Goal: Check status: Check status

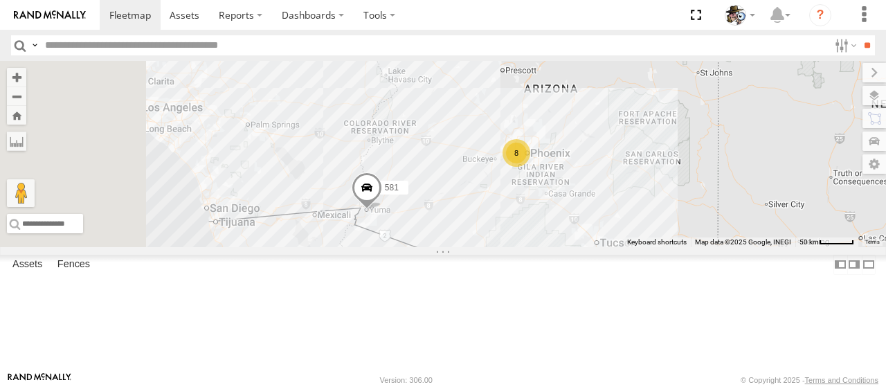
drag, startPoint x: 457, startPoint y: 210, endPoint x: 609, endPoint y: 284, distance: 168.7
click at [609, 247] on div "484 580 588 581 590 8" at bounding box center [443, 154] width 886 height 186
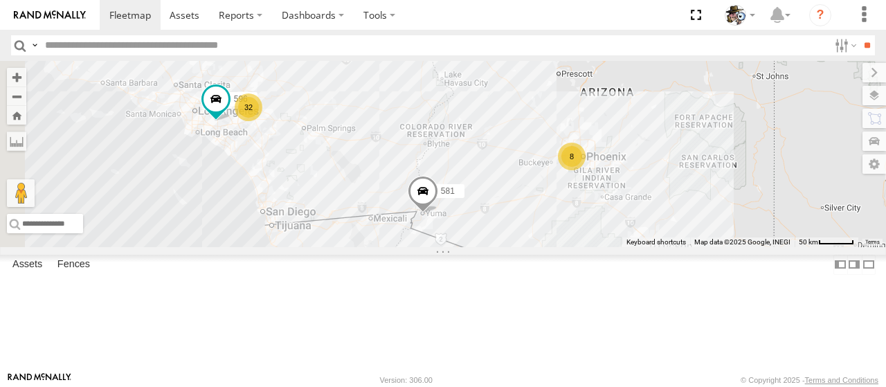
drag, startPoint x: 481, startPoint y: 228, endPoint x: 558, endPoint y: 241, distance: 78.7
click at [558, 241] on div "484 580 588 581 590 8 32 596" at bounding box center [443, 154] width 886 height 186
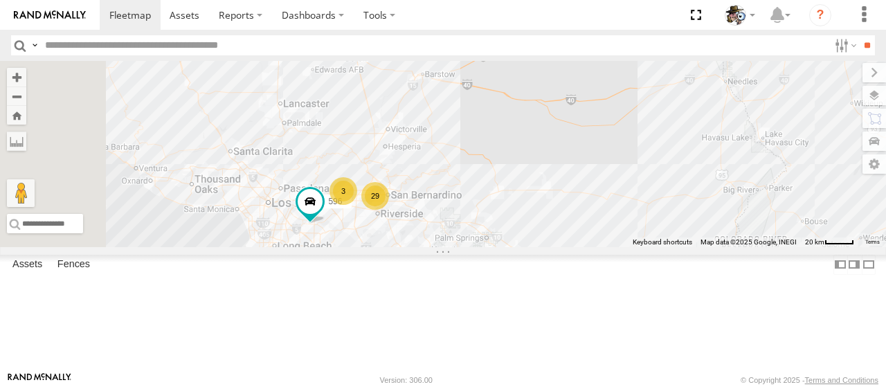
drag, startPoint x: 461, startPoint y: 158, endPoint x: 584, endPoint y: 295, distance: 184.7
click at [613, 247] on div "484 580 588 581 590 596 29 3" at bounding box center [443, 154] width 886 height 186
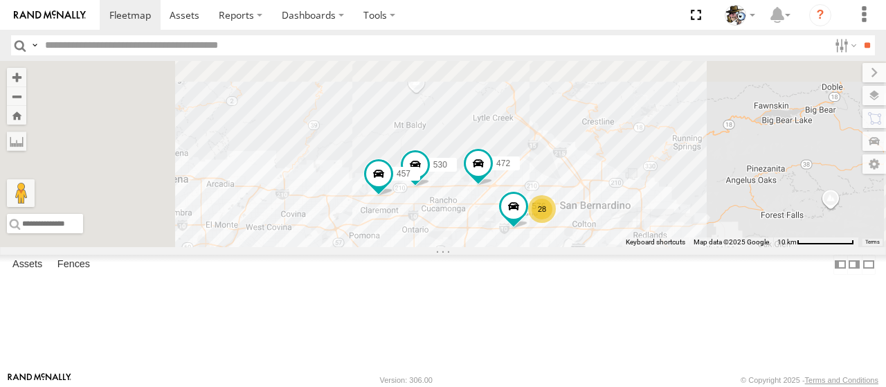
drag, startPoint x: 497, startPoint y: 253, endPoint x: 628, endPoint y: 345, distance: 160.9
click at [628, 247] on div "484 580 588 581 590 596 472 28 530 457 576" at bounding box center [443, 154] width 886 height 186
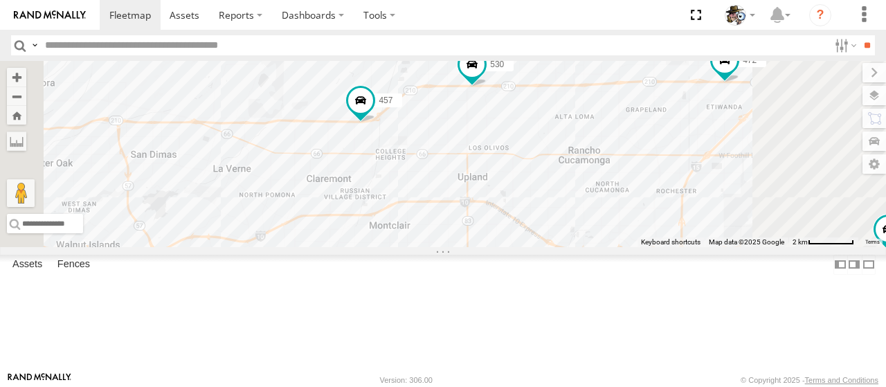
drag, startPoint x: 549, startPoint y: 126, endPoint x: 502, endPoint y: 123, distance: 46.4
click at [502, 123] on div "484 580 588 581 590 596 472 530 457 576 429" at bounding box center [443, 154] width 886 height 186
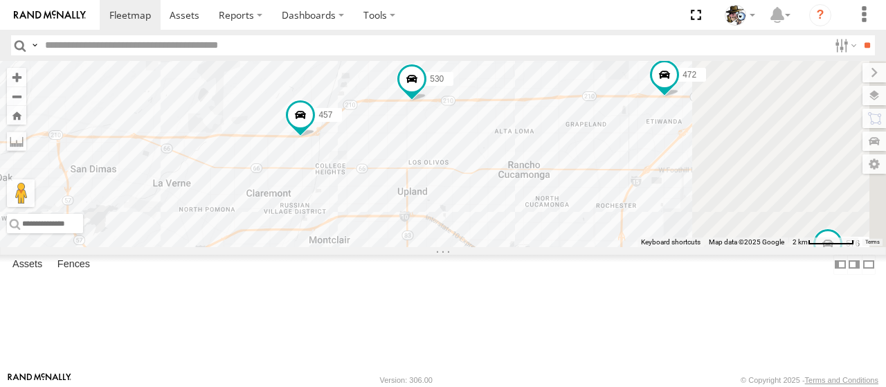
drag, startPoint x: 563, startPoint y: 111, endPoint x: 496, endPoint y: 127, distance: 69.0
click at [496, 127] on div "484 580 588 581 590 596 472 530 457 576 429" at bounding box center [443, 154] width 886 height 186
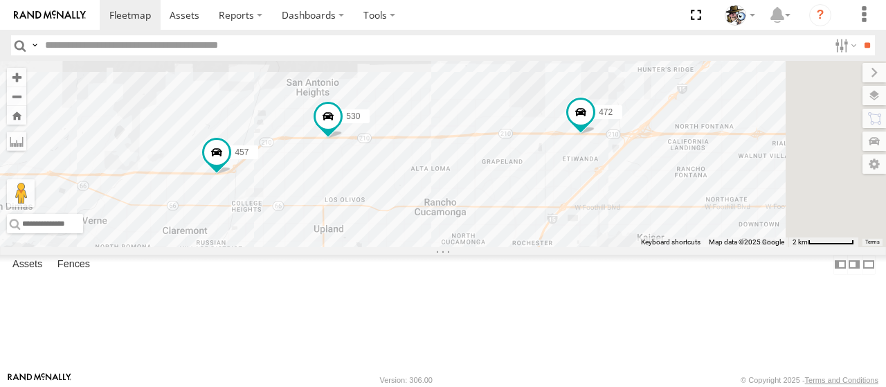
drag, startPoint x: 704, startPoint y: 114, endPoint x: 621, endPoint y: 149, distance: 90.2
click at [621, 149] on div "484 580 588 581 590 596 472 530 457 576 429" at bounding box center [443, 154] width 886 height 186
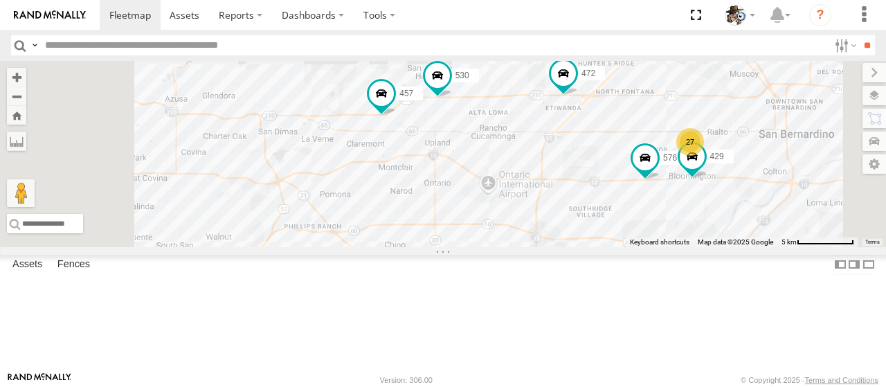
drag, startPoint x: 644, startPoint y: 329, endPoint x: 711, endPoint y: 310, distance: 69.7
click at [711, 247] on div "484 580 588 581 590 596 472 530 457 576 429 27" at bounding box center [443, 154] width 886 height 186
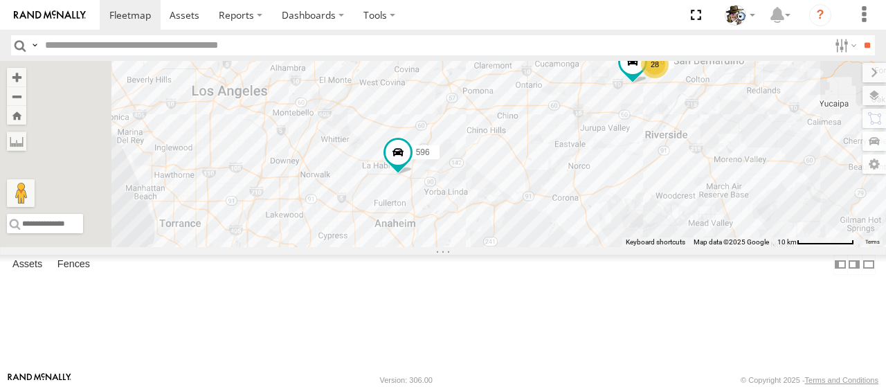
drag, startPoint x: 462, startPoint y: 286, endPoint x: 615, endPoint y: 199, distance: 175.7
click at [615, 199] on div "484 580 588 581 590 596 472 530 457 576 28" at bounding box center [443, 154] width 886 height 186
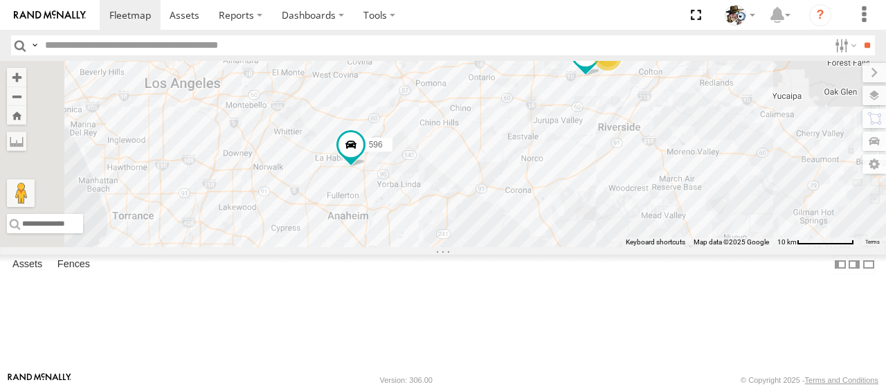
drag, startPoint x: 632, startPoint y: 218, endPoint x: 579, endPoint y: 210, distance: 53.1
click at [579, 210] on div "484 580 588 581 590 596 472 530 457 576 28" at bounding box center [443, 154] width 886 height 186
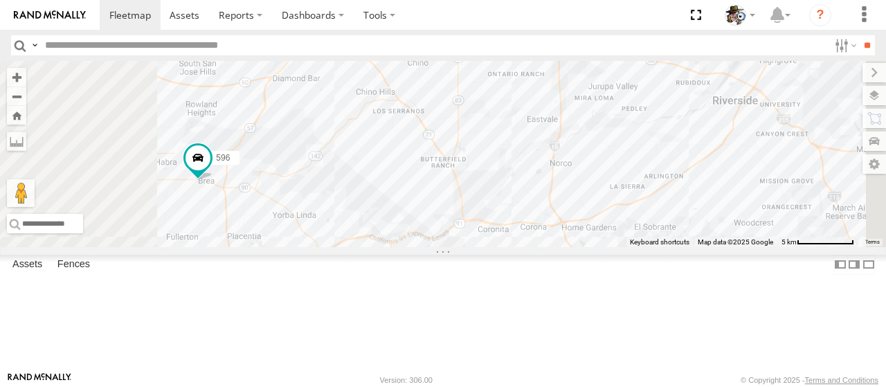
drag, startPoint x: 695, startPoint y: 268, endPoint x: 710, endPoint y: 376, distance: 108.3
click at [715, 383] on body at bounding box center [443, 193] width 886 height 387
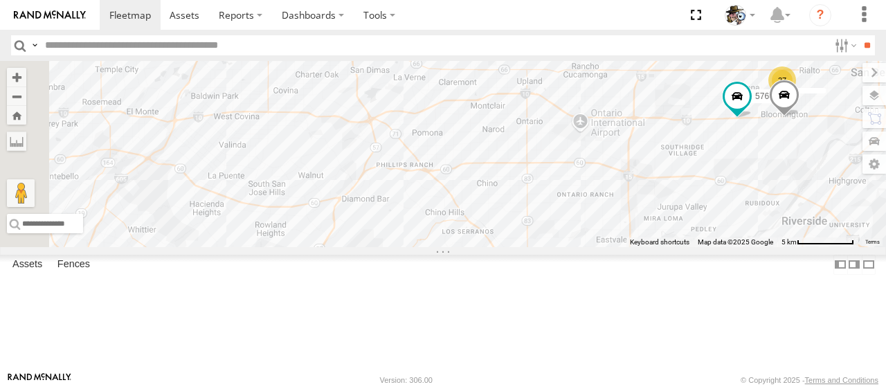
drag, startPoint x: 529, startPoint y: 183, endPoint x: 594, endPoint y: 284, distance: 120.1
click at [594, 247] on div "484 580 588 581 590 596 472 530 457 576 27" at bounding box center [443, 154] width 886 height 186
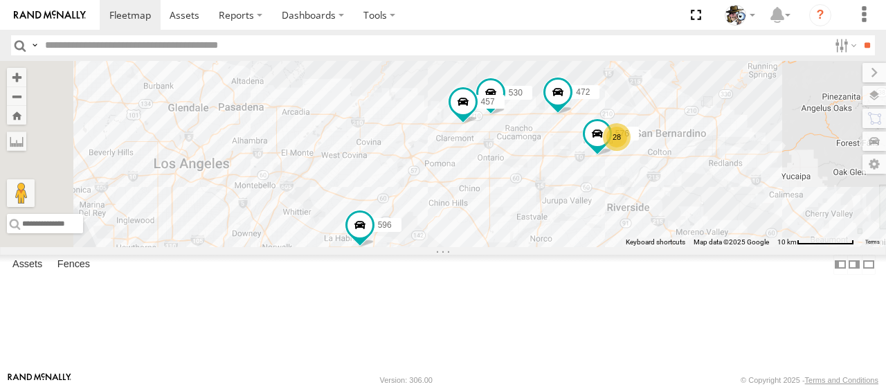
drag, startPoint x: 570, startPoint y: 140, endPoint x: 599, endPoint y: 127, distance: 32.2
click at [599, 127] on div "484 580 588 581 590 596 472 530 457 576 28" at bounding box center [443, 154] width 886 height 186
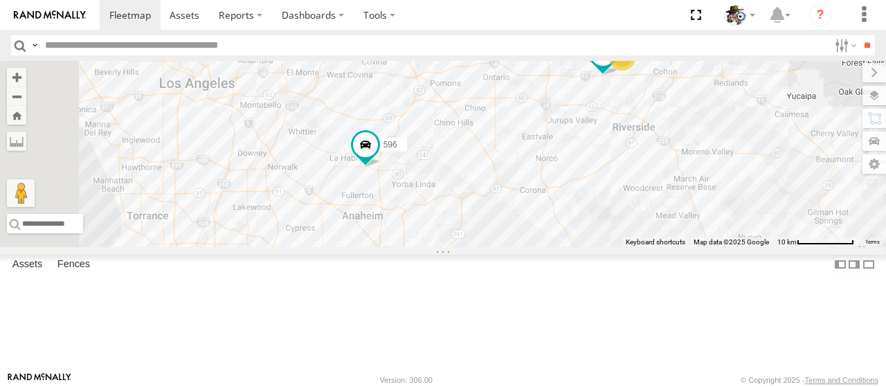
drag, startPoint x: 556, startPoint y: 241, endPoint x: 563, endPoint y: 157, distance: 84.7
click at [563, 157] on div "484 580 588 581 590 596 472 530 457 576 28" at bounding box center [443, 154] width 886 height 186
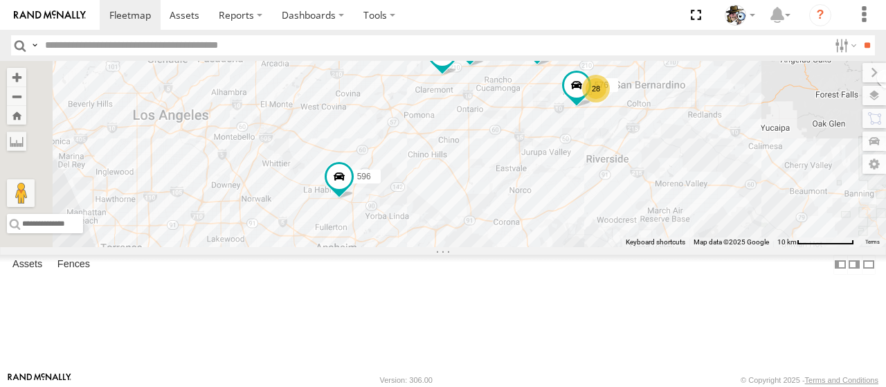
drag, startPoint x: 592, startPoint y: 202, endPoint x: 566, endPoint y: 236, distance: 42.9
click at [566, 236] on div "484 580 588 581 590 596 472 530 457 576 28" at bounding box center [443, 154] width 886 height 186
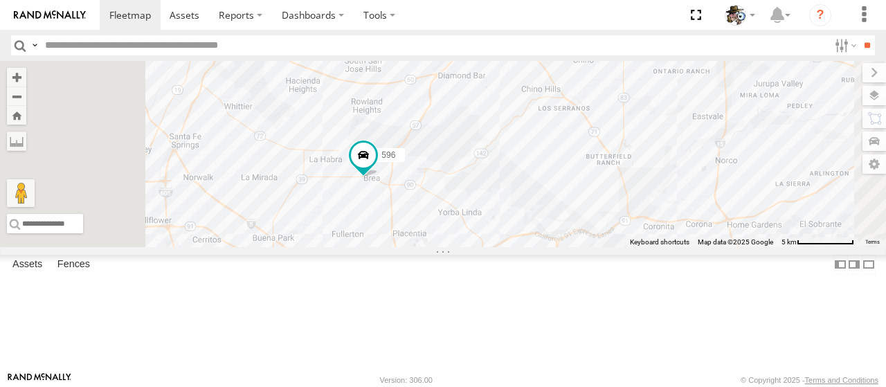
drag, startPoint x: 587, startPoint y: 269, endPoint x: 643, endPoint y: 248, distance: 60.4
click at [643, 247] on div "484 580 588 581 590 596 472 530 457 576" at bounding box center [443, 154] width 886 height 186
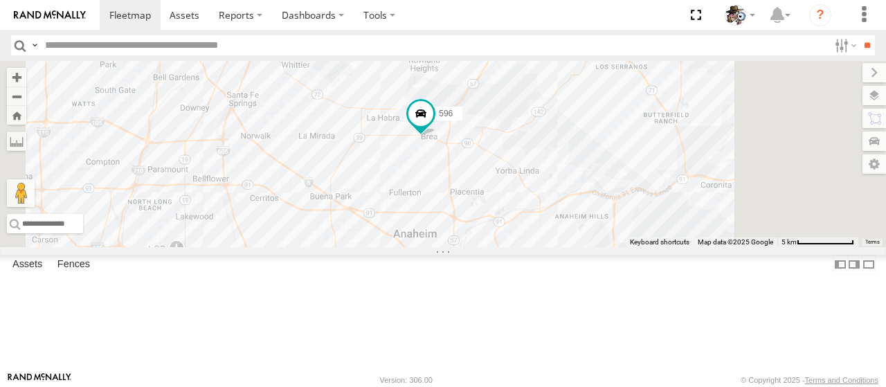
drag, startPoint x: 749, startPoint y: 201, endPoint x: 683, endPoint y: 201, distance: 65.7
click at [688, 204] on div "484 580 588 581 590 596 472 530 457 576" at bounding box center [443, 154] width 886 height 186
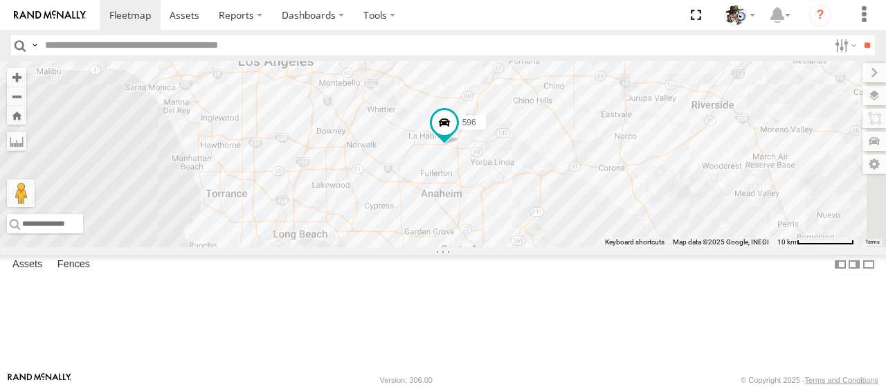
drag, startPoint x: 754, startPoint y: 255, endPoint x: 724, endPoint y: 266, distance: 31.1
click at [724, 247] on div "484 580 588 581 590 596 472 29 2" at bounding box center [443, 154] width 886 height 186
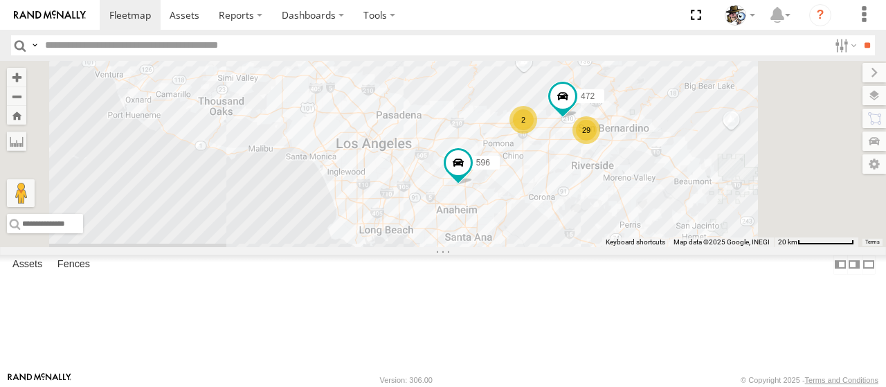
drag, startPoint x: 732, startPoint y: 193, endPoint x: 693, endPoint y: 210, distance: 42.2
click at [693, 210] on div "484 580 588 581 590 596 472 29 2" at bounding box center [443, 154] width 886 height 186
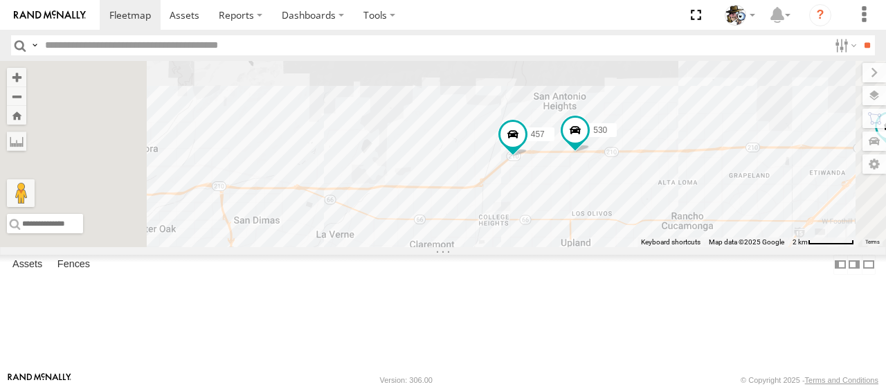
drag, startPoint x: 694, startPoint y: 102, endPoint x: 810, endPoint y: 185, distance: 142.9
click at [810, 185] on div "484 580 588 581 590 596 472 530 457 576" at bounding box center [443, 154] width 886 height 186
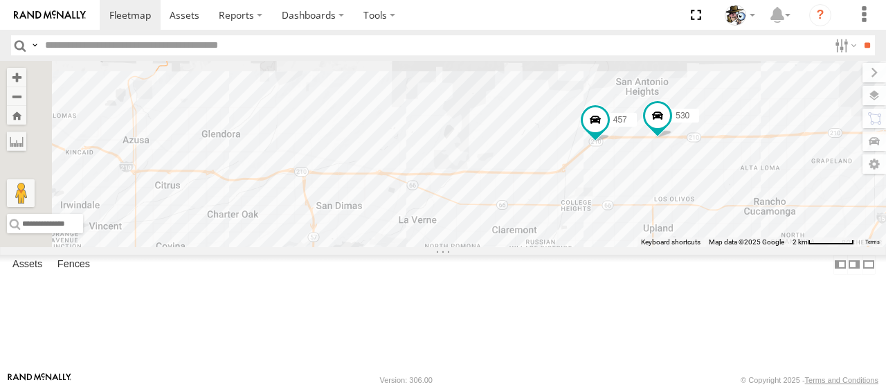
drag, startPoint x: 608, startPoint y: 148, endPoint x: 576, endPoint y: 157, distance: 33.1
click at [687, 134] on div "484 580 588 581 590 596 472 530 457 576" at bounding box center [443, 154] width 886 height 186
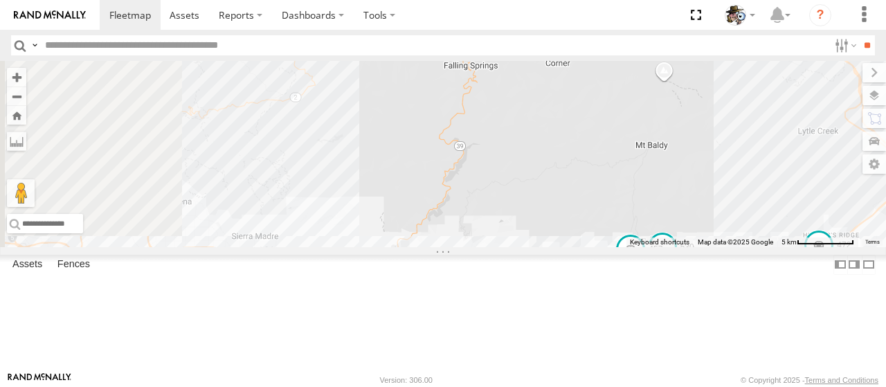
drag, startPoint x: 570, startPoint y: 176, endPoint x: 670, endPoint y: 261, distance: 130.6
click at [706, 247] on div "484 580 588 581 590 596 472 530 457 576" at bounding box center [443, 154] width 886 height 186
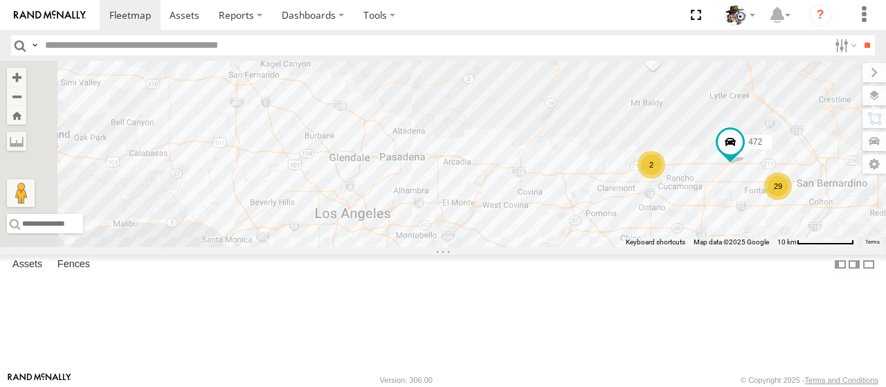
drag, startPoint x: 619, startPoint y: 208, endPoint x: 594, endPoint y: 172, distance: 43.8
click at [712, 171] on div "484 580 588 581 590 596 472 29 2" at bounding box center [443, 154] width 886 height 186
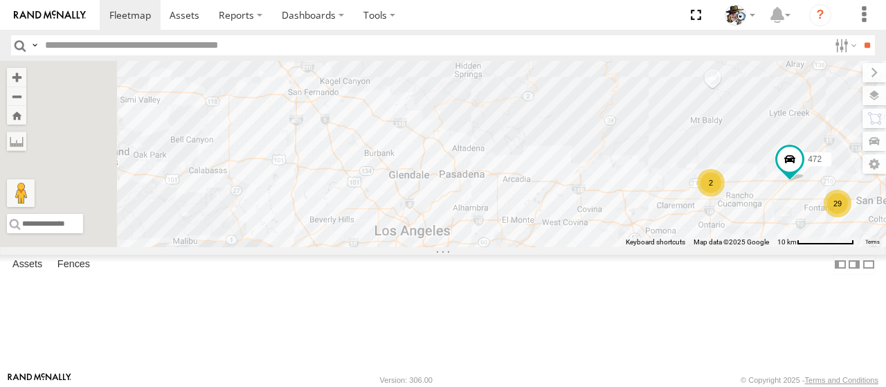
drag, startPoint x: 592, startPoint y: 172, endPoint x: 655, endPoint y: 189, distance: 65.3
click at [655, 189] on div "484 580 588 581 590 596 472 29 2" at bounding box center [443, 154] width 886 height 186
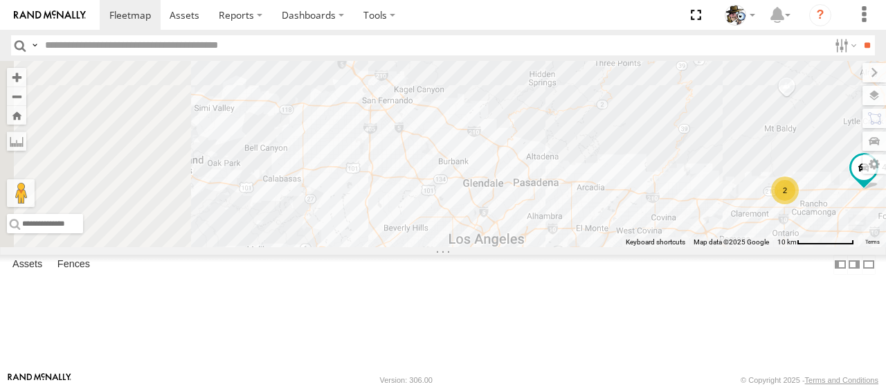
drag, startPoint x: 608, startPoint y: 188, endPoint x: 666, endPoint y: 196, distance: 58.7
click at [666, 196] on div "484 580 588 581 590 596 472 29 2" at bounding box center [443, 154] width 886 height 186
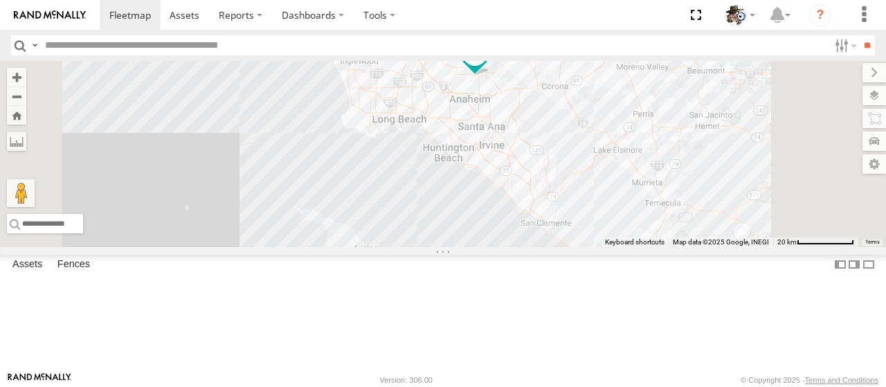
drag, startPoint x: 562, startPoint y: 217, endPoint x: 454, endPoint y: 66, distance: 184.9
click at [455, 66] on div "484 580 588 581 590 596 472 29 2" at bounding box center [443, 154] width 886 height 186
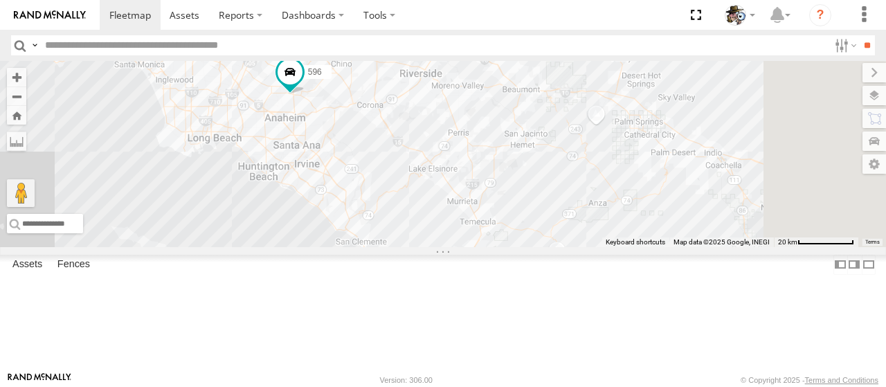
drag, startPoint x: 687, startPoint y: 233, endPoint x: 506, endPoint y: 248, distance: 181.9
click at [506, 247] on div "484 580 588 581 590 596 472 29 2" at bounding box center [443, 154] width 886 height 186
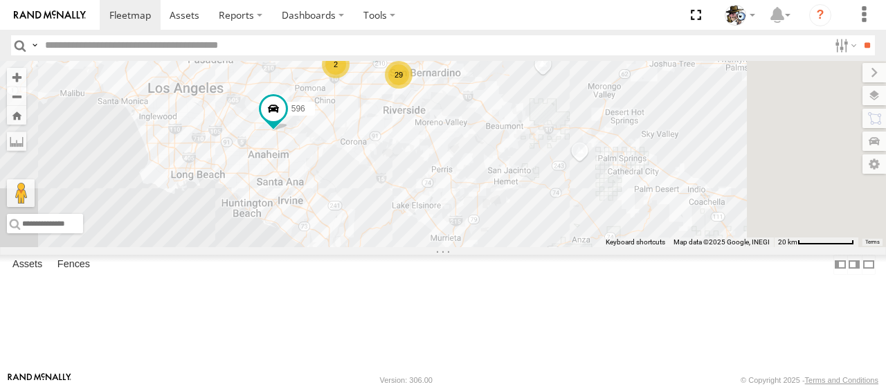
drag, startPoint x: 644, startPoint y: 132, endPoint x: 619, endPoint y: 166, distance: 42.5
click at [639, 174] on div "484 580 588 581 590 596 472 29 2" at bounding box center [443, 154] width 886 height 186
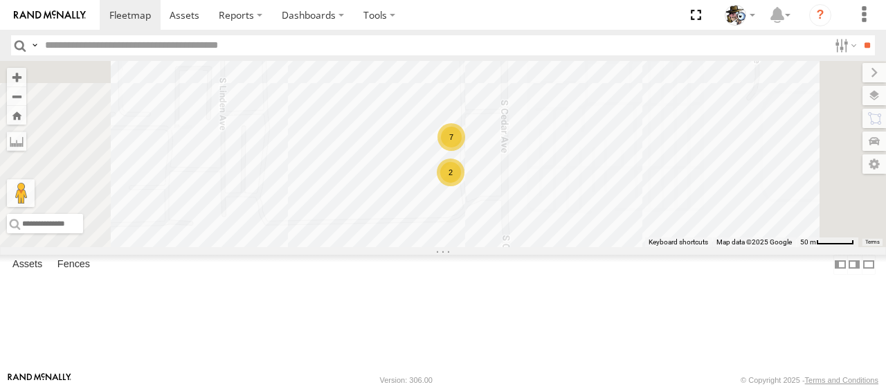
drag, startPoint x: 735, startPoint y: 116, endPoint x: 721, endPoint y: 261, distance: 146.0
click at [721, 247] on div "484 580 588 581 590 596 472 576 429 7 2" at bounding box center [443, 154] width 886 height 186
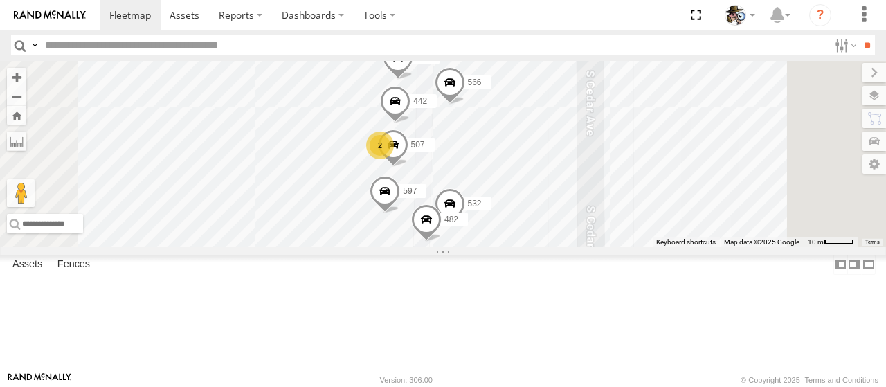
click at [465, 104] on span at bounding box center [450, 85] width 30 height 37
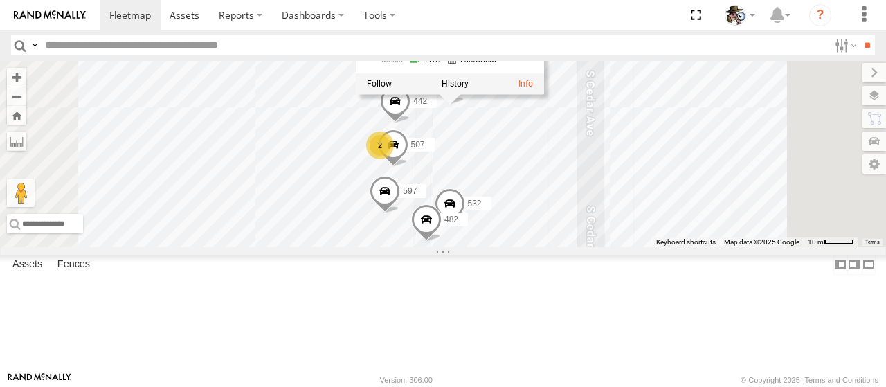
click at [797, 247] on div "484 580 588 581 590 596 472 576 429 566 533 531 597 469 2 508 532 442 564 482 5…" at bounding box center [443, 154] width 886 height 186
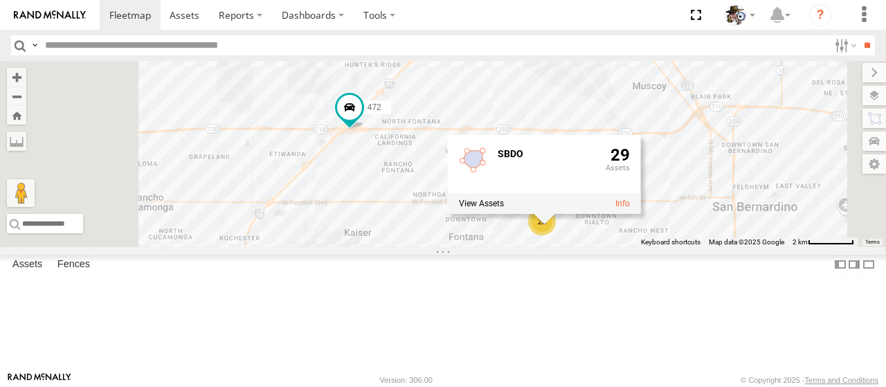
click at [508, 93] on div "484 580 588 581 590 596 472 576 28 SBDO 29" at bounding box center [443, 154] width 886 height 186
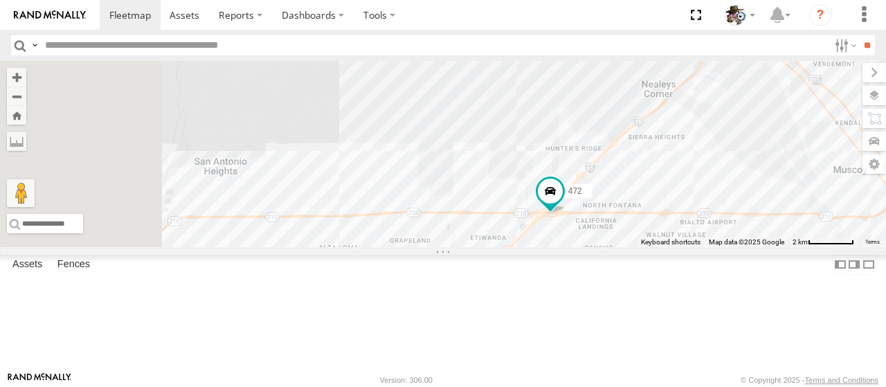
drag, startPoint x: 413, startPoint y: 86, endPoint x: 621, endPoint y: 170, distance: 224.7
click at [621, 170] on div "484 580 588 581 590 596 472 576 28" at bounding box center [443, 154] width 886 height 186
